Goal: Navigation & Orientation: Understand site structure

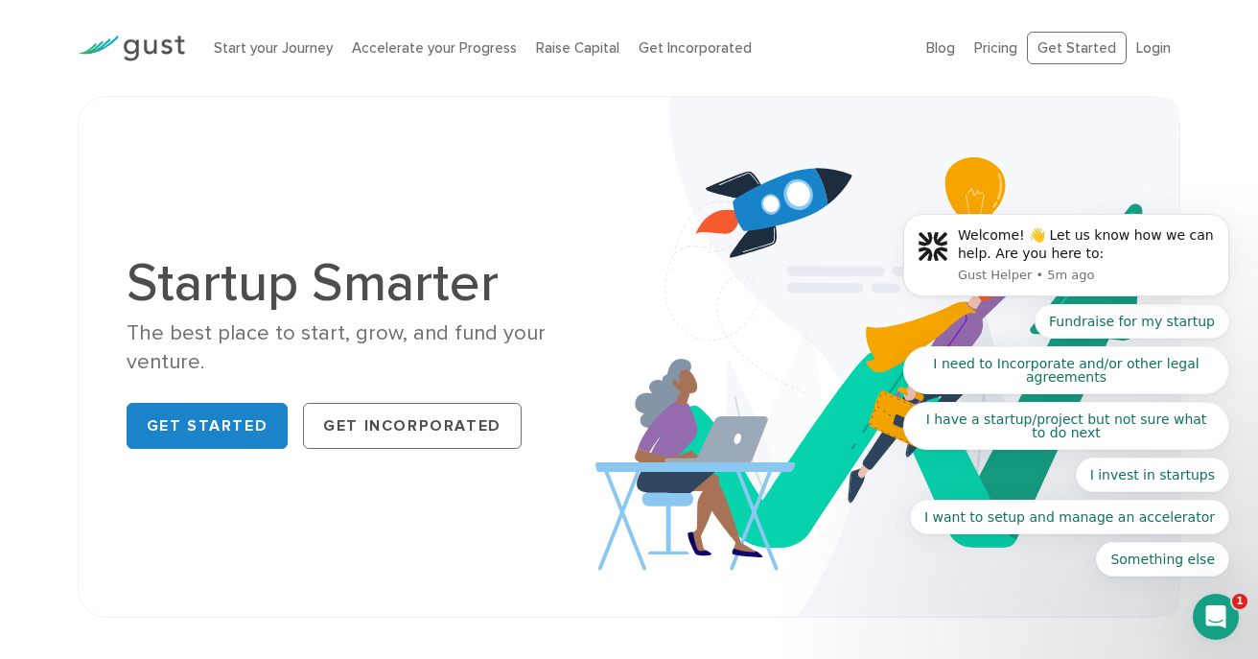
click at [1137, 48] on body "Welcome! 👋 Let us know how we can help. Are you here to: Gust Helper • 5m ago F…" at bounding box center [1066, 260] width 368 height 678
click at [1161, 48] on body "Welcome! 👋 Let us know how we can help. Are you here to: Gust Helper • 5m ago F…" at bounding box center [1066, 260] width 368 height 678
click at [1146, 47] on body "Welcome! 👋 Let us know how we can help. Are you here to: Gust Helper • 5m ago F…" at bounding box center [1066, 260] width 368 height 678
click at [1143, 109] on body "Welcome! 👋 Let us know how we can help. Are you here to: Gust Helper • 5m ago F…" at bounding box center [1066, 260] width 368 height 678
click at [1141, 59] on body "Welcome! 👋 Let us know how we can help. Are you here to: Gust Helper • 5m ago F…" at bounding box center [1066, 260] width 368 height 678
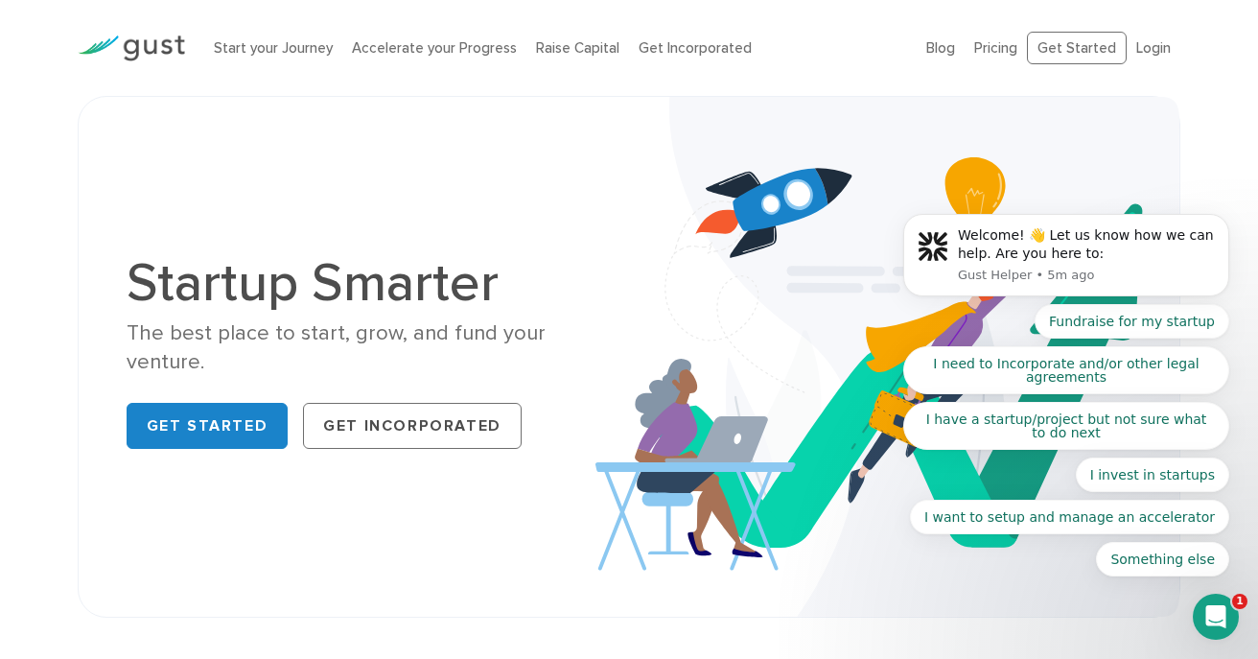
click at [1141, 44] on body "Welcome! 👋 Let us know how we can help. Are you here to: Gust Helper • 5m ago F…" at bounding box center [1066, 260] width 368 height 678
drag, startPoint x: 917, startPoint y: 32, endPoint x: 1152, endPoint y: 46, distance: 235.4
click at [1152, 46] on body "Welcome! 👋 Let us know how we can help. Are you here to: Gust Helper • 5m ago F…" at bounding box center [1066, 260] width 368 height 678
click at [1141, 58] on body "Welcome! 👋 Let us know how we can help. Are you here to: Gust Helper • 5m ago F…" at bounding box center [1066, 260] width 368 height 678
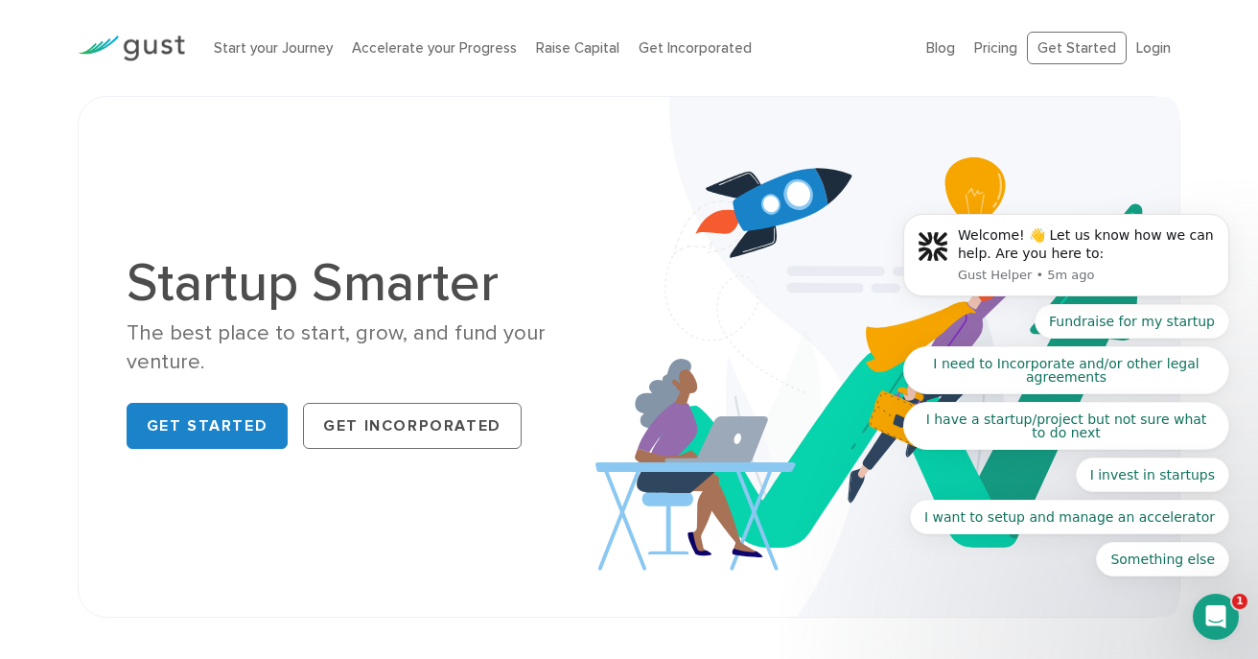
click at [1145, 40] on body "Welcome! 👋 Let us know how we can help. Are you here to: Gust Helper • 5m ago F…" at bounding box center [1066, 260] width 368 height 678
click at [444, 213] on div "Startup Smarter The best place to start, grow, and fund your venture. Get Start…" at bounding box center [629, 357] width 1035 height 424
click at [1149, 46] on body "Welcome! 👋 Let us know how we can help. Are you here to: Gust Helper • 5m ago F…" at bounding box center [1066, 260] width 368 height 678
drag, startPoint x: 1149, startPoint y: 46, endPoint x: 1114, endPoint y: 46, distance: 35.5
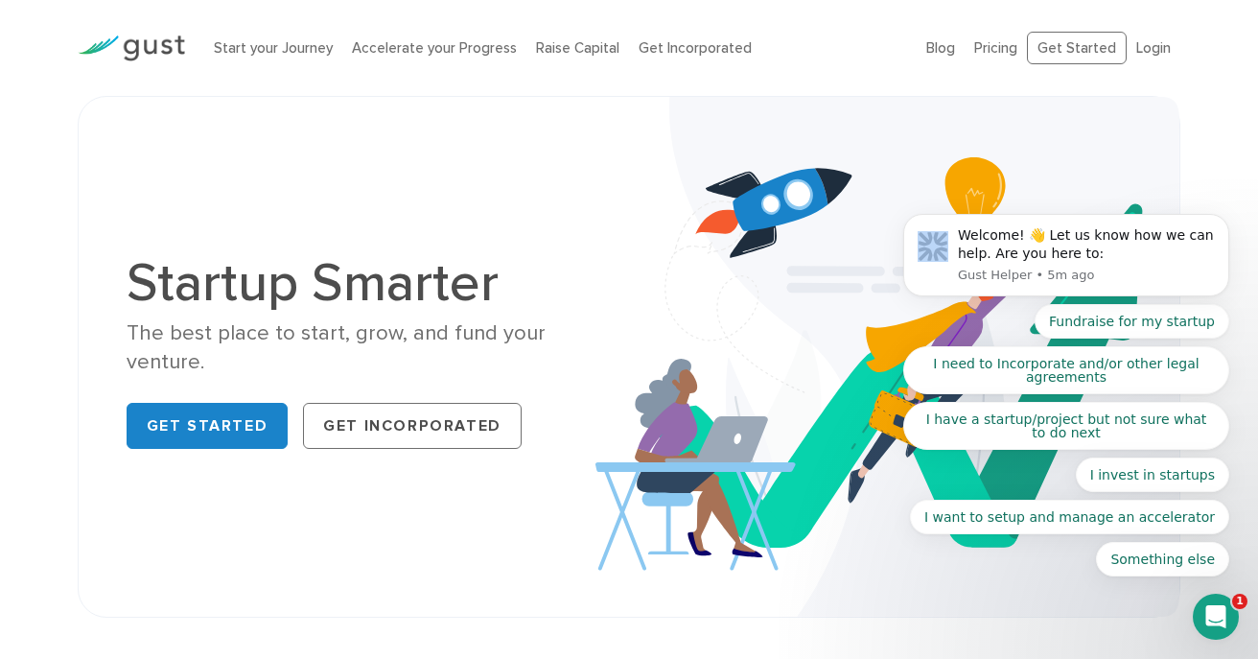
click at [1148, 46] on body "Welcome! 👋 Let us know how we can help. Are you here to: Gust Helper • 5m ago F…" at bounding box center [1066, 260] width 368 height 678
